Goal: Find specific page/section: Find specific page/section

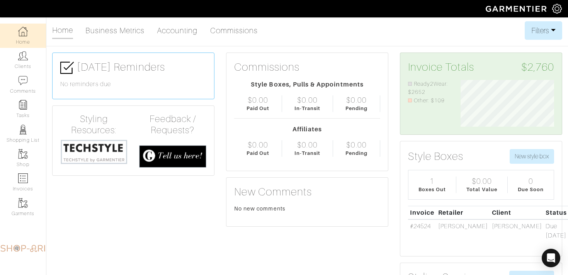
scroll to position [47, 105]
click at [31, 63] on link "Clients" at bounding box center [23, 60] width 46 height 24
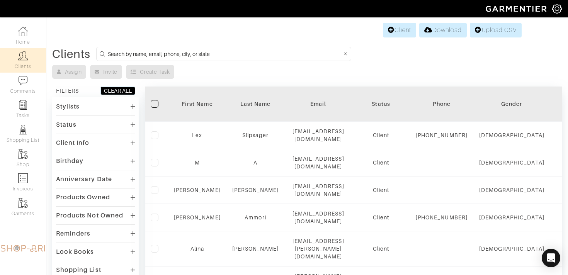
click at [156, 55] on input at bounding box center [225, 54] width 234 height 10
type input "chelsie"
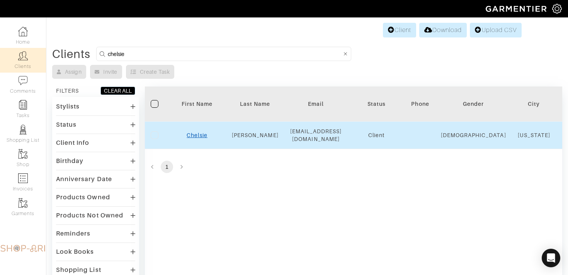
click at [200, 136] on link "Chelsie" at bounding box center [197, 135] width 20 height 6
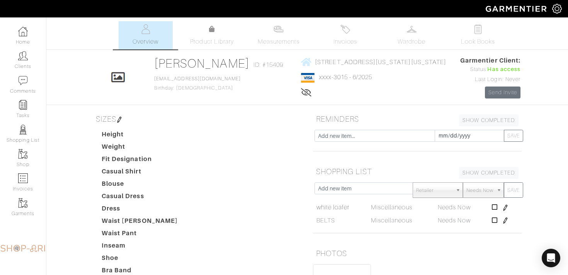
scroll to position [2, 0]
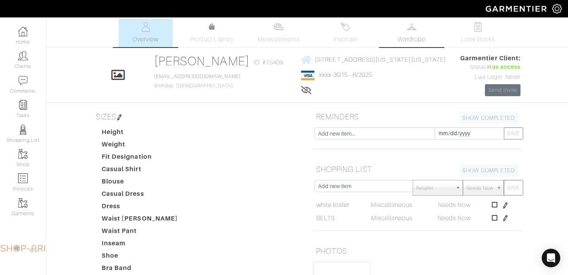
click at [419, 44] on link "Wardrobe" at bounding box center [412, 33] width 54 height 28
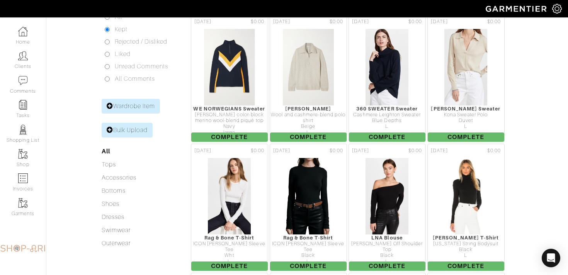
scroll to position [133, 0]
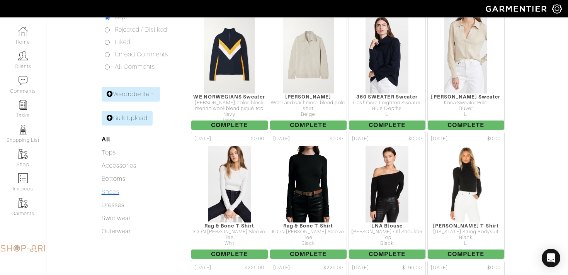
click at [114, 193] on link "Shoes" at bounding box center [111, 192] width 18 height 7
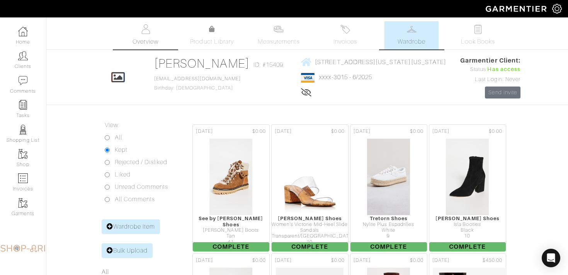
click at [152, 36] on link "Overview" at bounding box center [146, 35] width 54 height 28
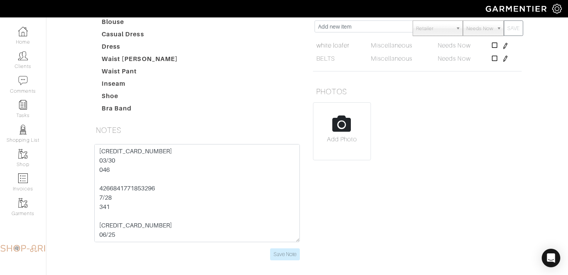
scroll to position [171, 0]
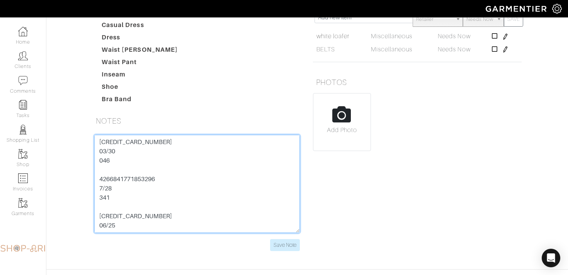
drag, startPoint x: 170, startPoint y: 141, endPoint x: 84, endPoint y: 141, distance: 85.5
click at [84, 141] on div "[PERSON_NAME] Overview Overview Measurements Product Library Invoices Wardrobe …" at bounding box center [284, 55] width 568 height 411
